Goal: Task Accomplishment & Management: Manage account settings

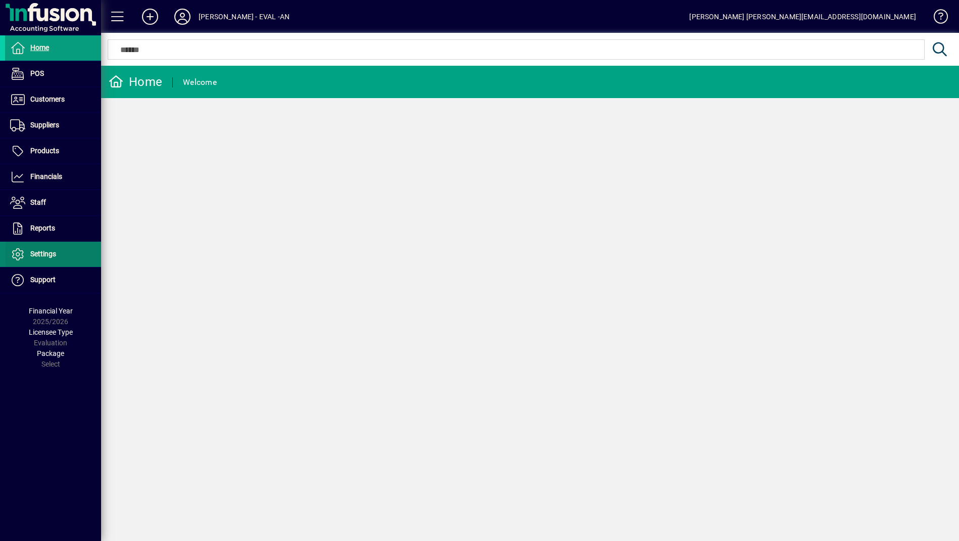
click at [73, 257] on span at bounding box center [53, 254] width 96 height 24
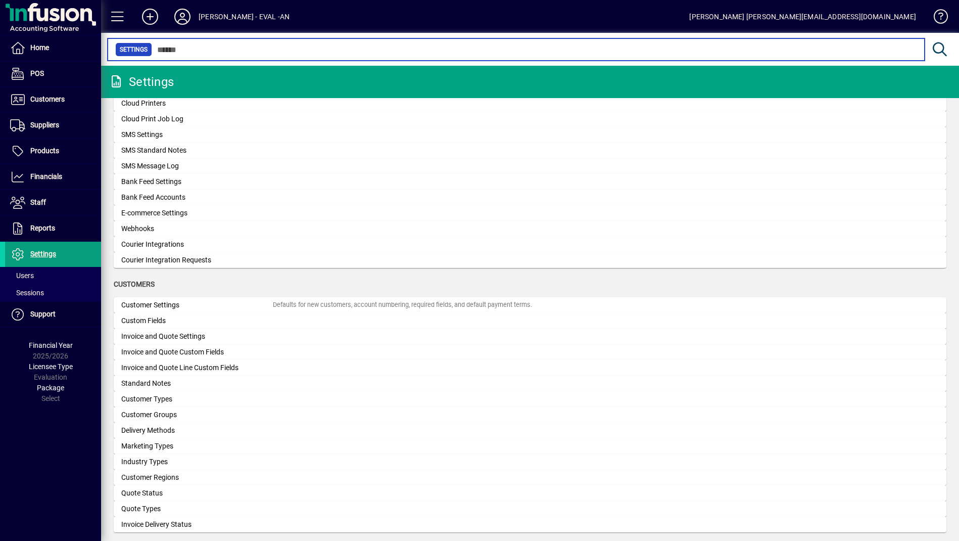
scroll to position [400, 0]
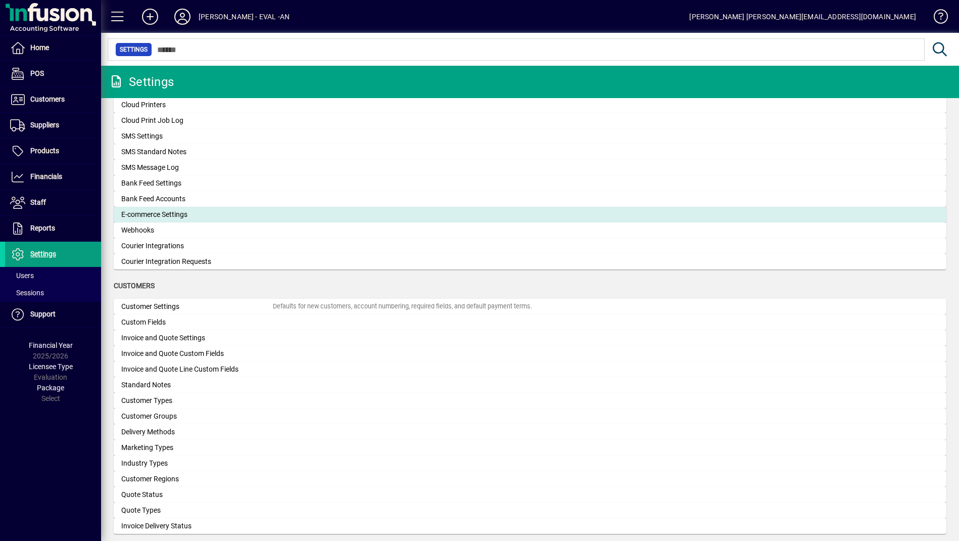
click at [193, 219] on div "E-commerce Settings" at bounding box center [197, 214] width 152 height 11
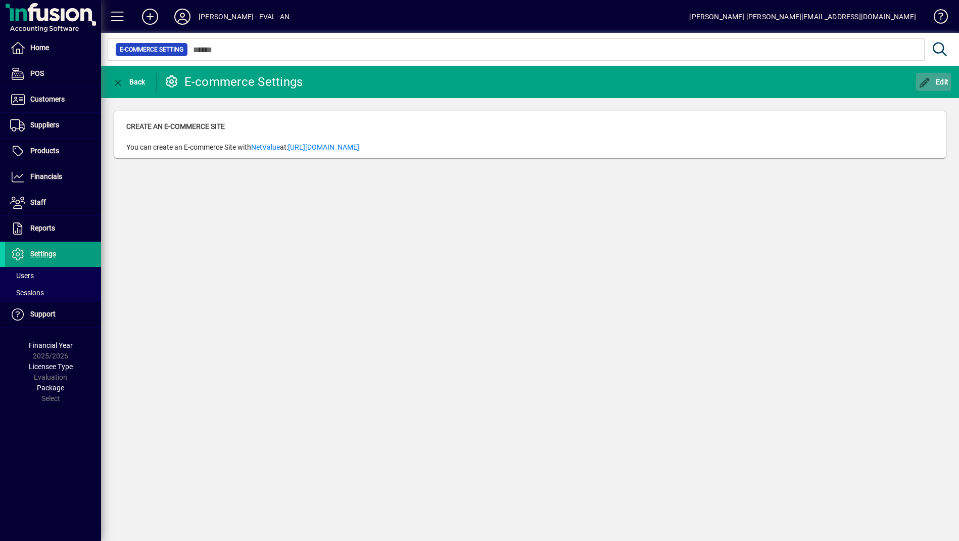
click at [933, 80] on span "Edit" at bounding box center [934, 82] width 30 height 8
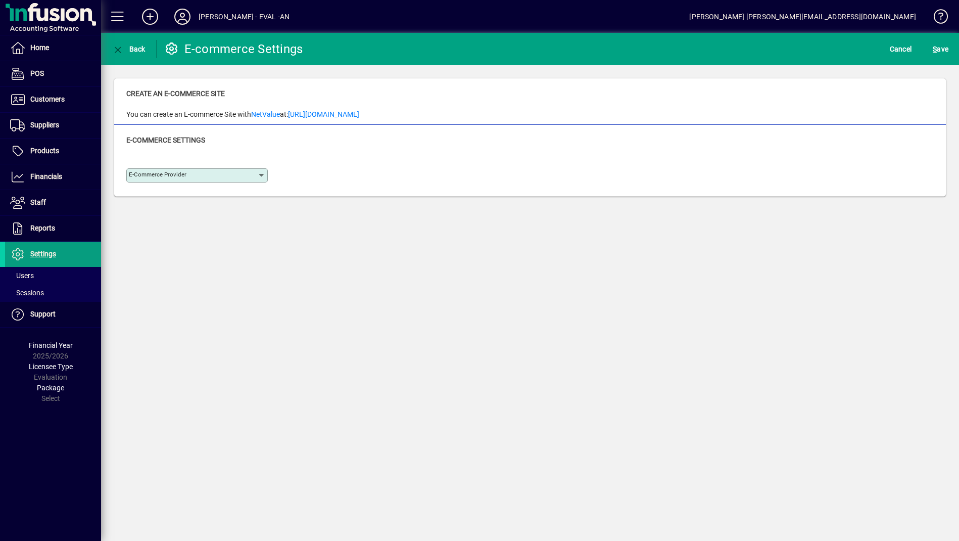
click at [212, 171] on div "E-commerce Provider" at bounding box center [197, 175] width 142 height 14
click at [176, 215] on div "WooCommerce" at bounding box center [159, 215] width 51 height 11
type input "**********"
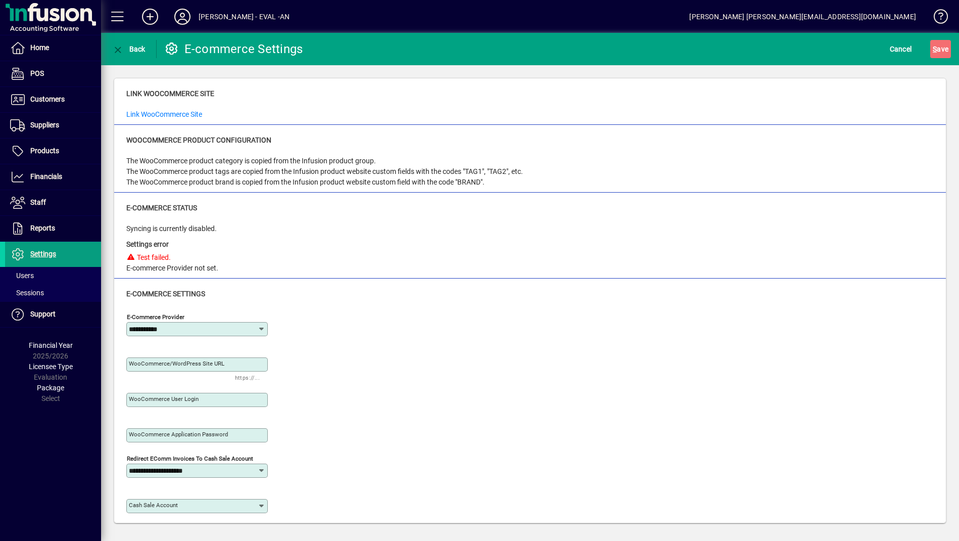
click at [228, 364] on input "WooCommerce/WordPress Site URL" at bounding box center [198, 364] width 138 height 8
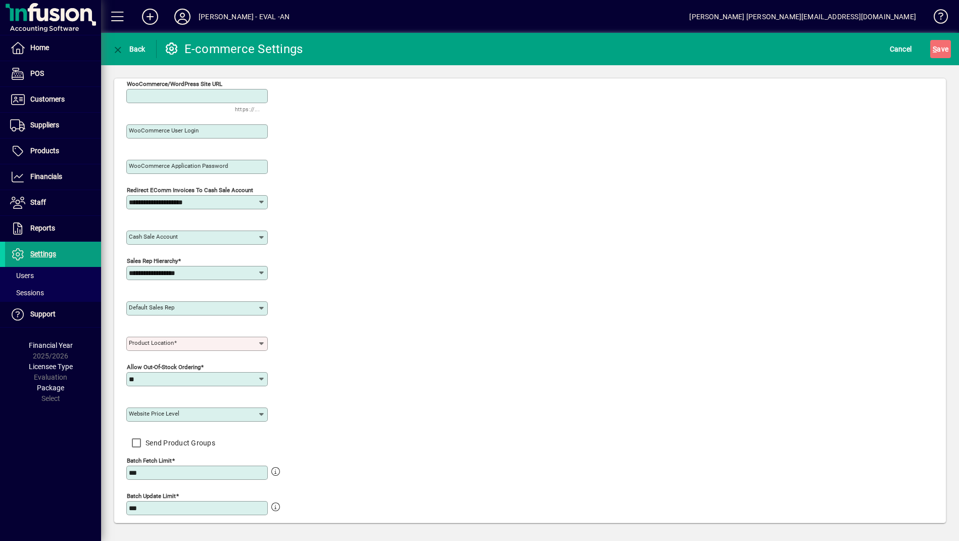
scroll to position [306, 0]
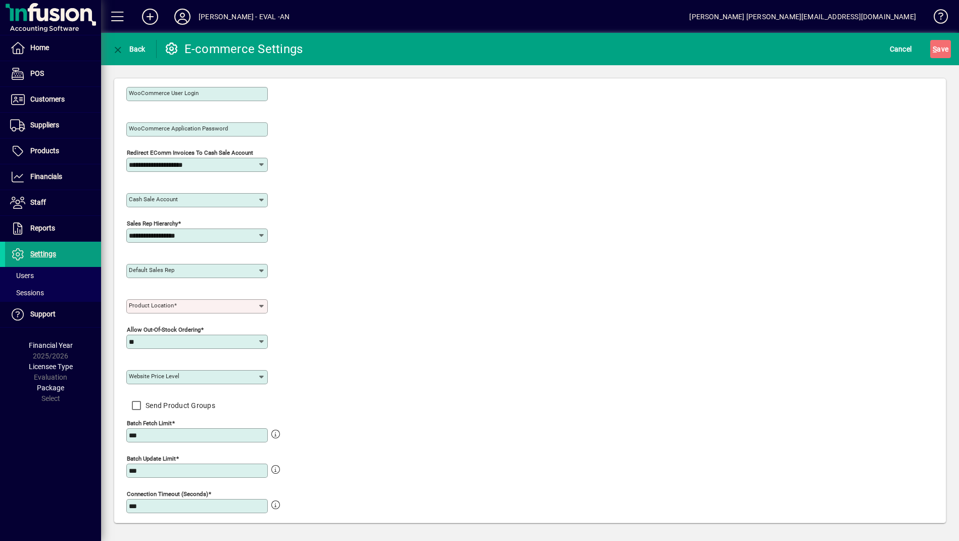
click at [641, 194] on div "**********" at bounding box center [530, 298] width 808 height 589
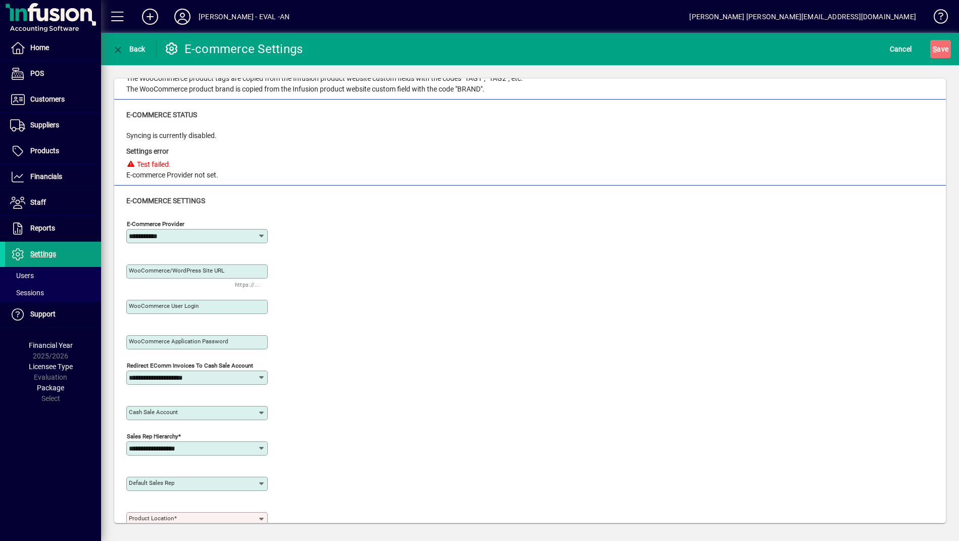
scroll to position [91, 0]
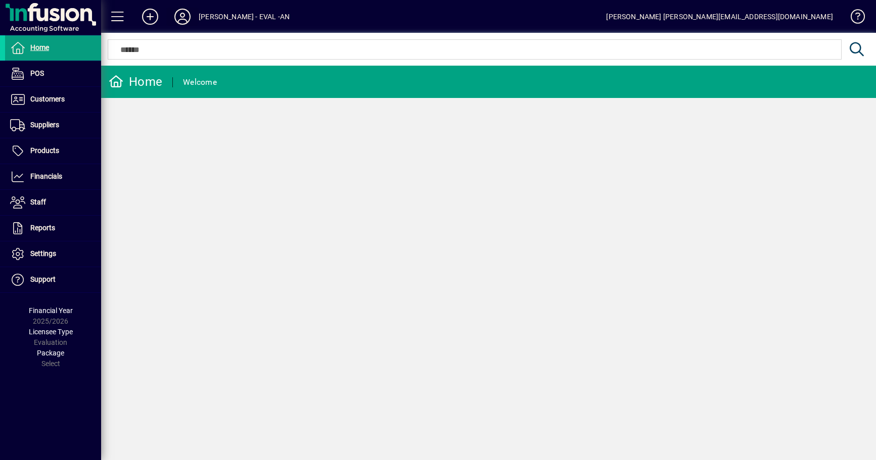
click at [191, 16] on icon at bounding box center [182, 17] width 20 height 16
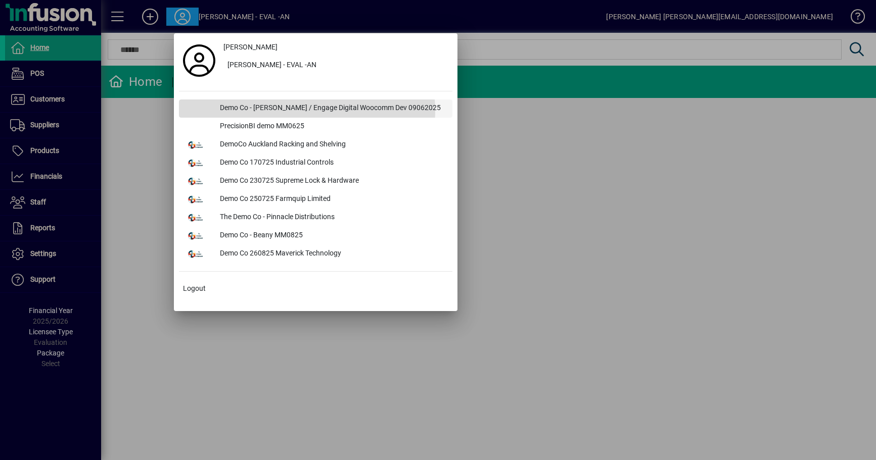
click at [303, 111] on div "Demo Co - [PERSON_NAME] / Engage Digital Woocomm Dev 09062025" at bounding box center [332, 109] width 241 height 18
